Goal: Ask a question

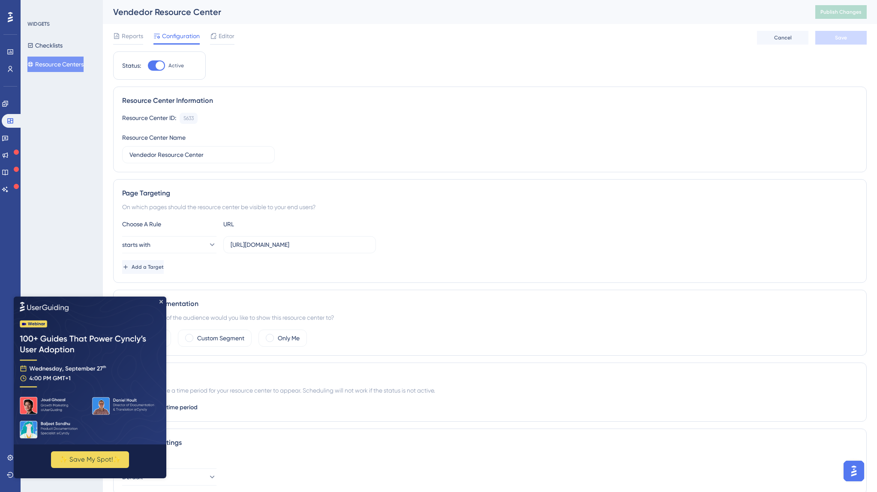
scroll to position [4, 0]
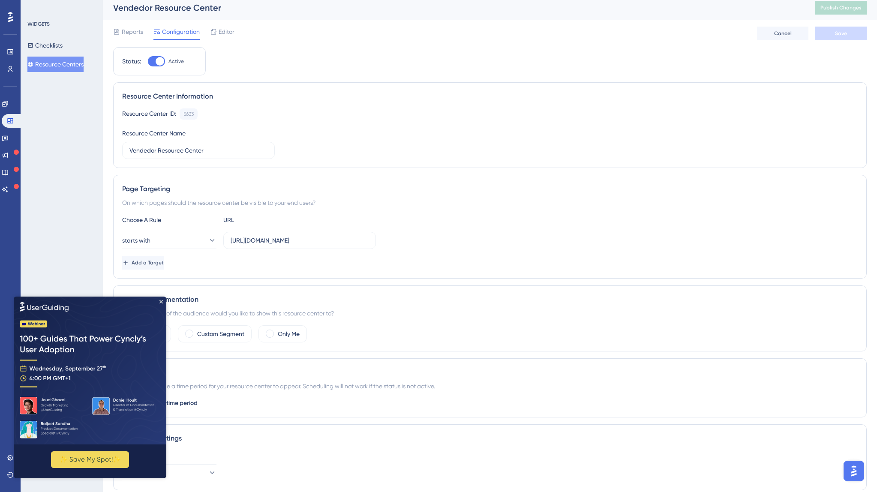
click at [158, 302] on img at bounding box center [90, 370] width 153 height 148
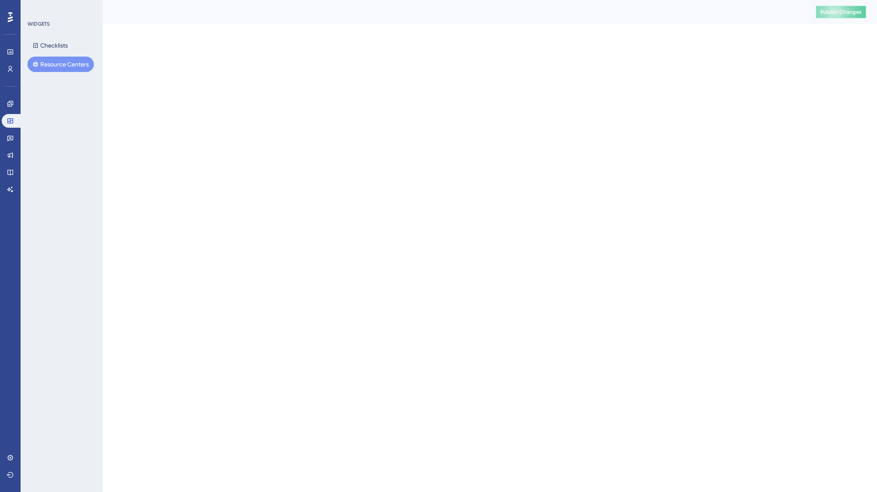
click at [839, 11] on span "Publish Changes" at bounding box center [841, 12] width 41 height 7
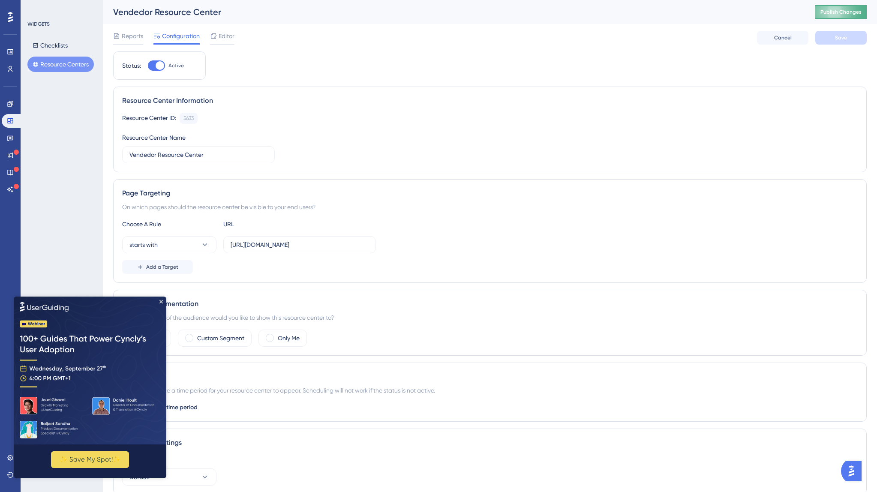
click at [853, 13] on span "Publish Changes" at bounding box center [841, 12] width 41 height 7
click at [834, 12] on span "Publish Changes" at bounding box center [841, 12] width 41 height 7
click at [852, 471] on img "Open AI Assistant Launcher" at bounding box center [851, 471] width 15 height 15
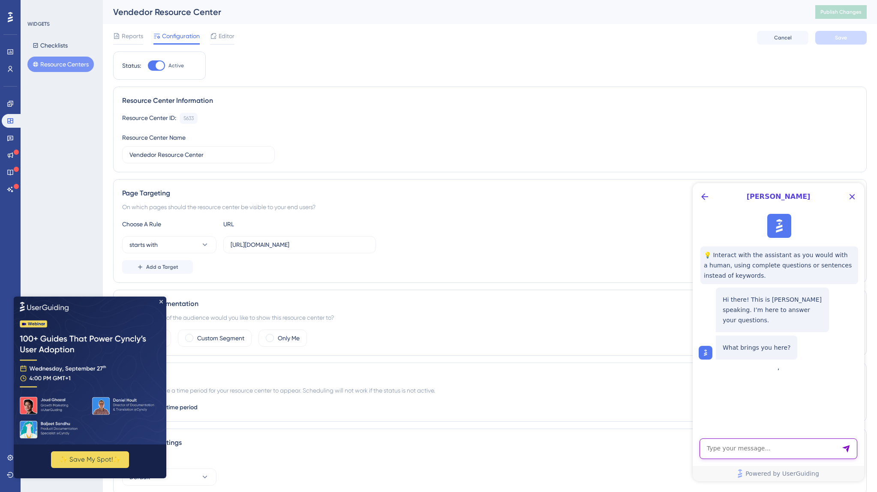
click at [777, 446] on textarea "AI Assistant Text Input" at bounding box center [779, 449] width 158 height 21
type textarea "[PERSON_NAME], dónode puedo obtener la imagen por defecto de las guías?"
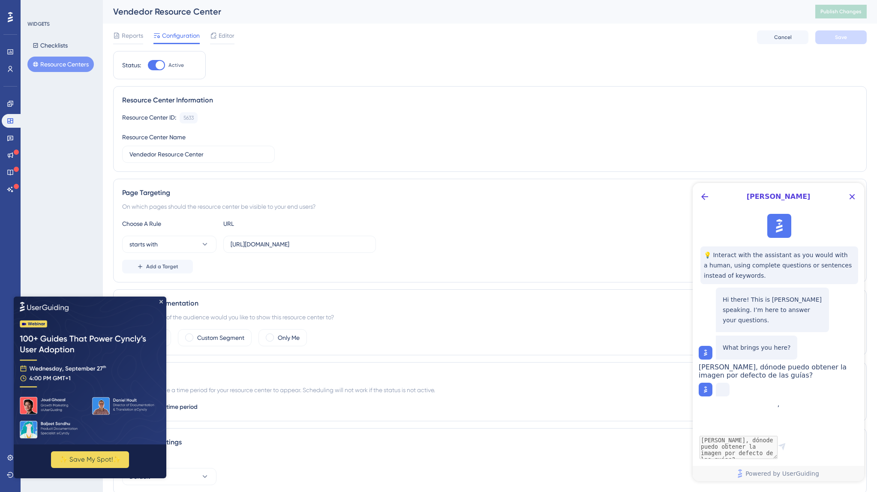
scroll to position [2, 0]
